Goal: Task Accomplishment & Management: Use online tool/utility

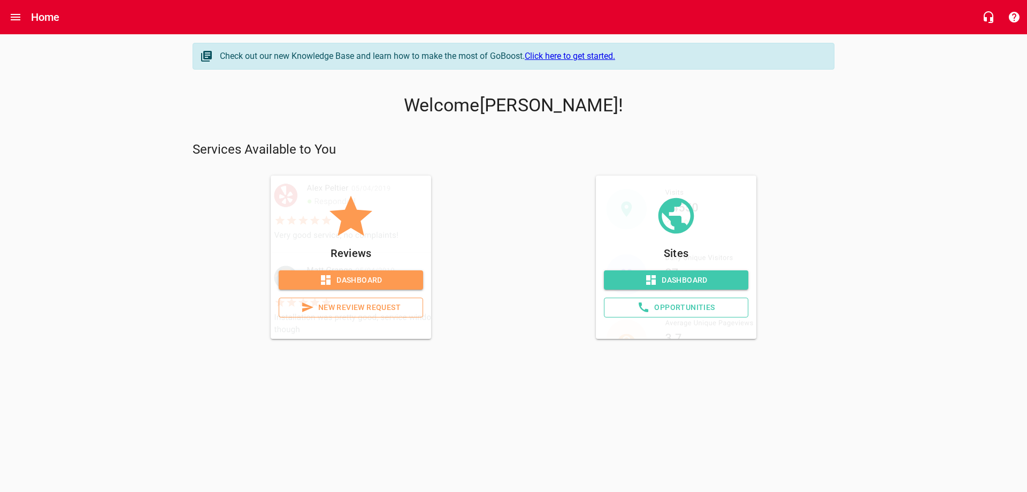
click at [359, 283] on span "Dashboard" at bounding box center [350, 279] width 127 height 13
